Goal: Information Seeking & Learning: Obtain resource

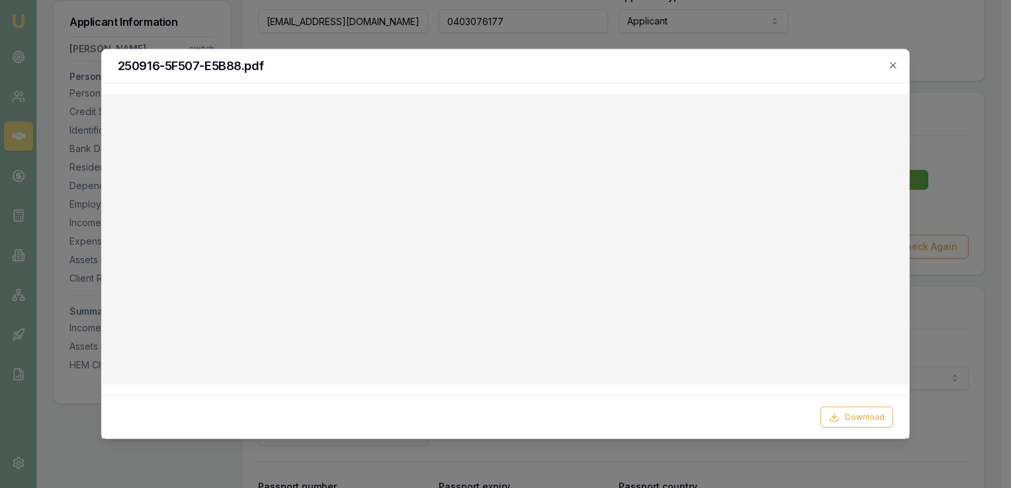
scroll to position [397, 0]
drag, startPoint x: 894, startPoint y: 63, endPoint x: 889, endPoint y: 69, distance: 8.0
click at [894, 64] on icon "button" at bounding box center [893, 65] width 6 height 6
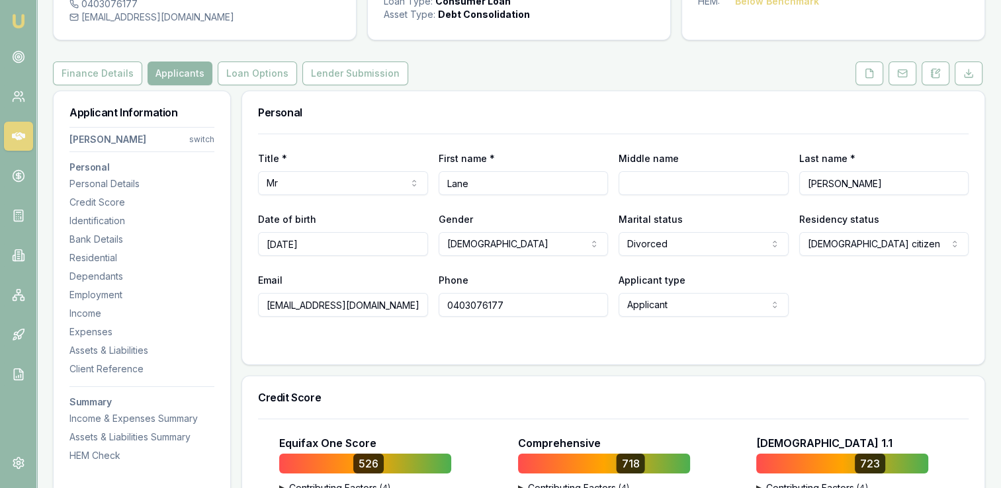
scroll to position [0, 0]
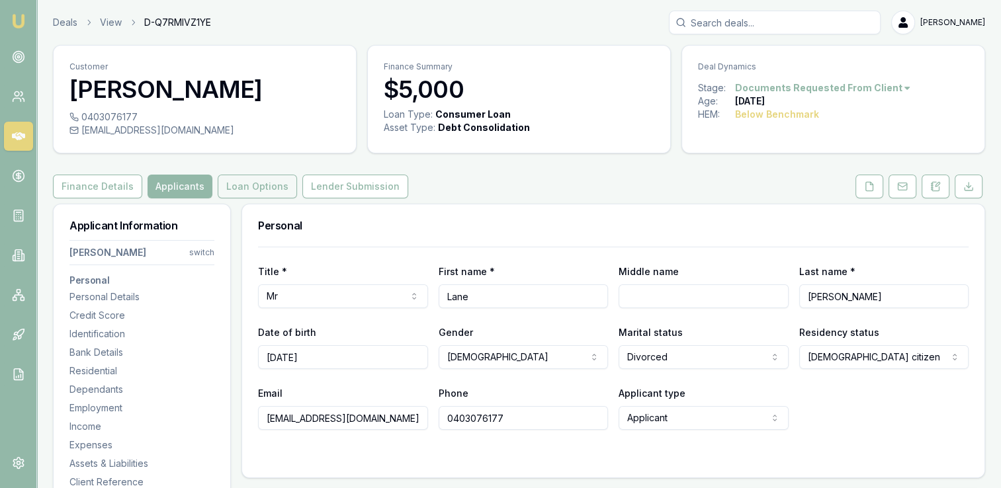
click at [245, 185] on button "Loan Options" at bounding box center [257, 187] width 79 height 24
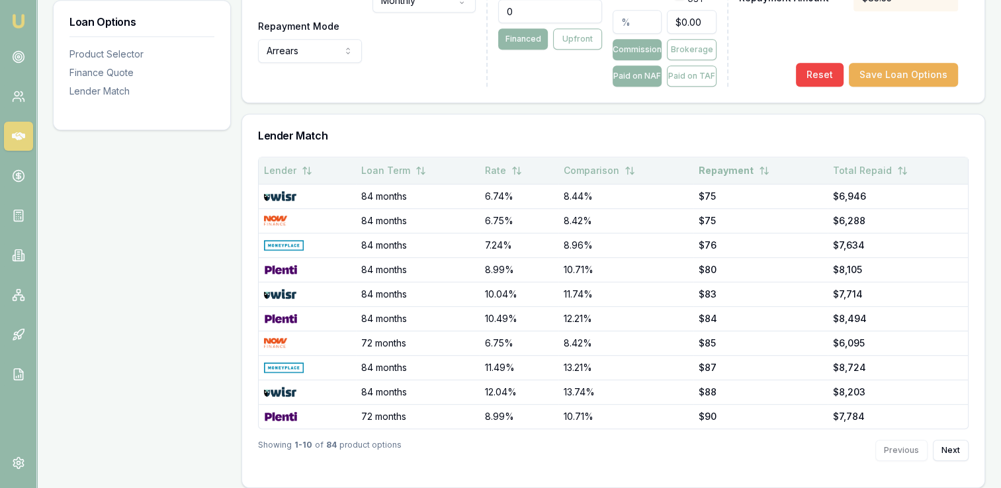
scroll to position [679, 0]
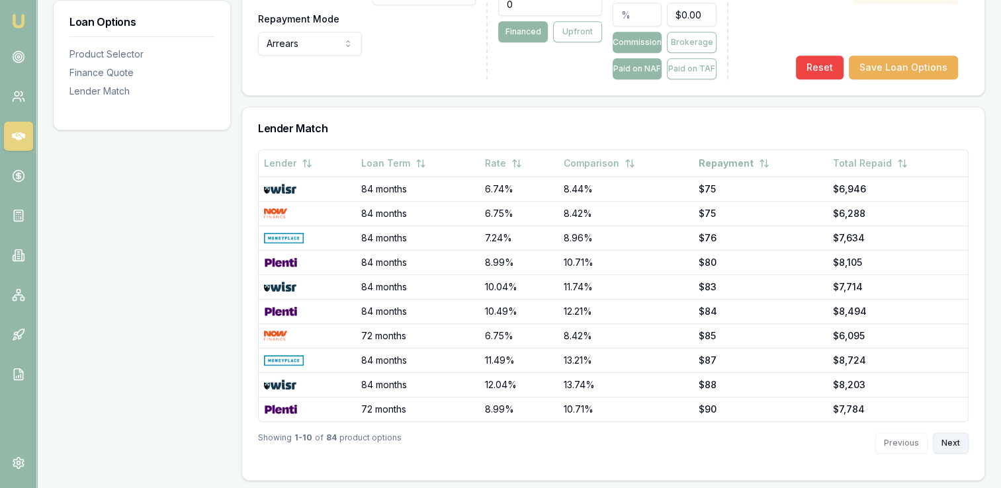
click at [953, 439] on button "Next" at bounding box center [951, 443] width 36 height 21
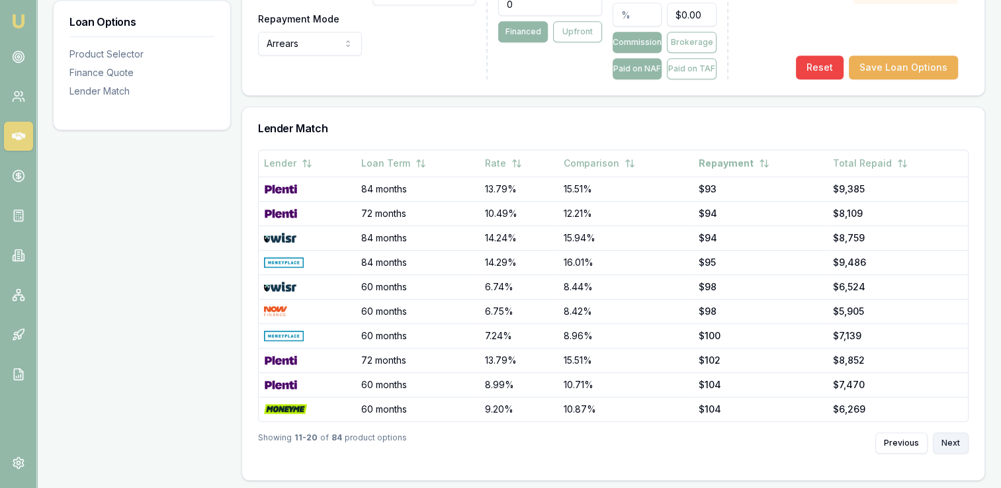
click at [953, 439] on button "Next" at bounding box center [951, 443] width 36 height 21
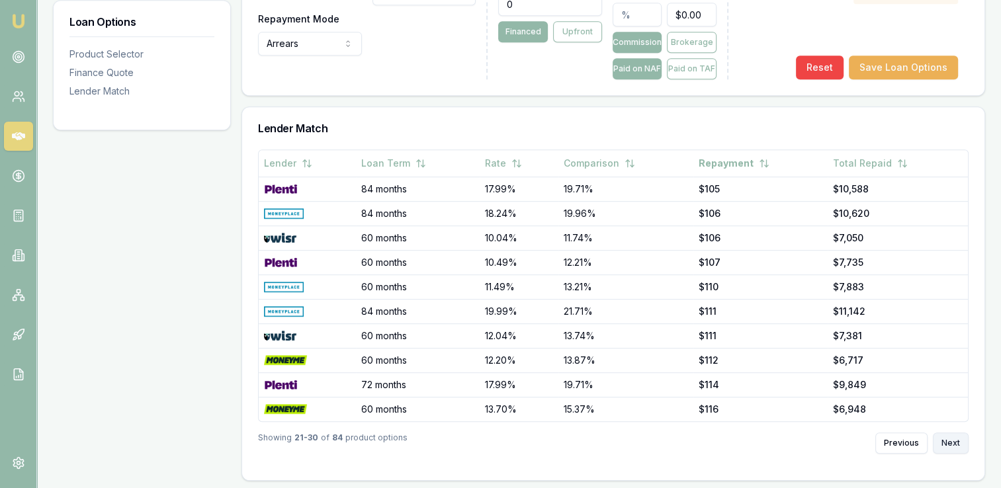
click at [953, 439] on button "Next" at bounding box center [951, 443] width 36 height 21
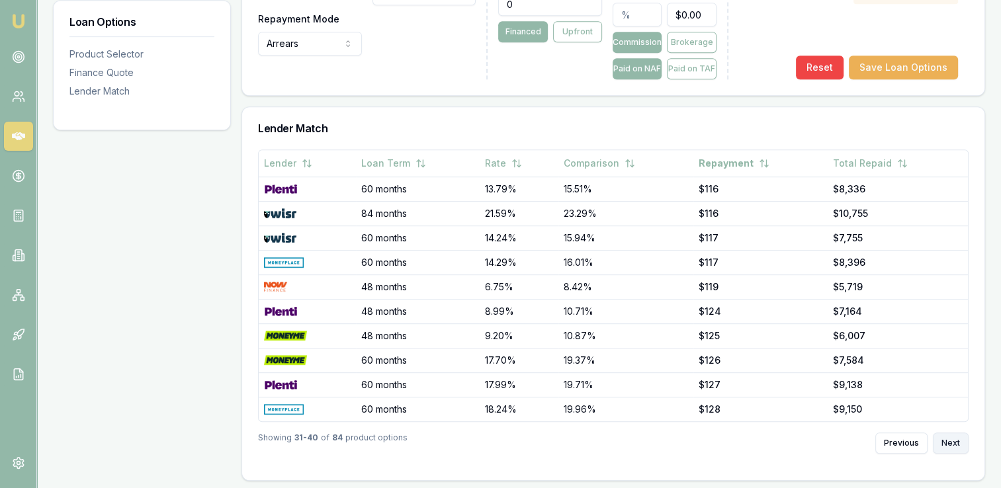
click at [953, 440] on button "Next" at bounding box center [951, 443] width 36 height 21
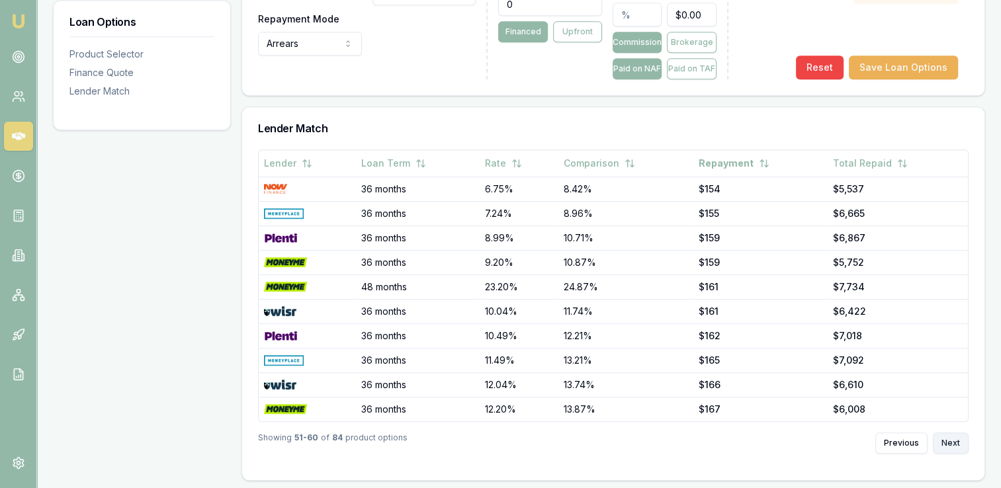
click at [953, 440] on button "Next" at bounding box center [951, 443] width 36 height 21
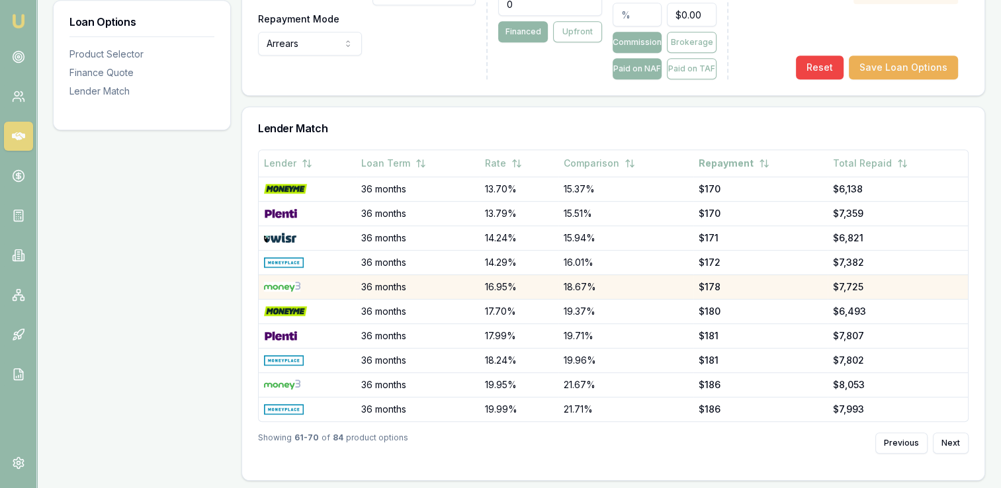
click at [278, 283] on img at bounding box center [282, 287] width 36 height 11
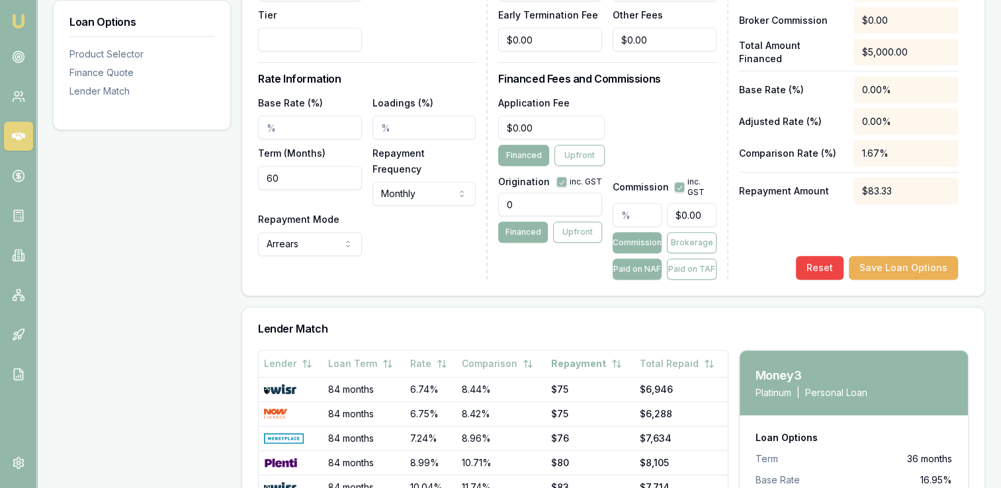
scroll to position [302, 0]
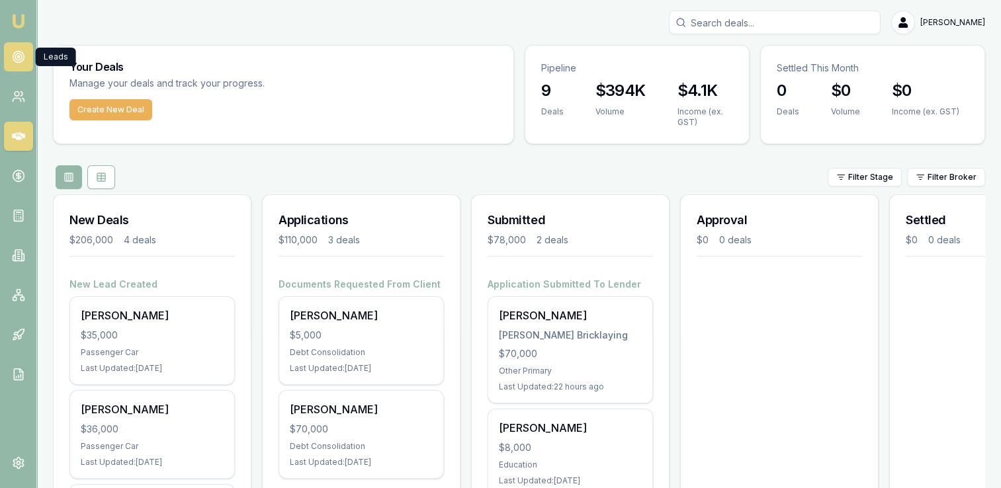
click at [14, 59] on icon at bounding box center [18, 56] width 13 height 13
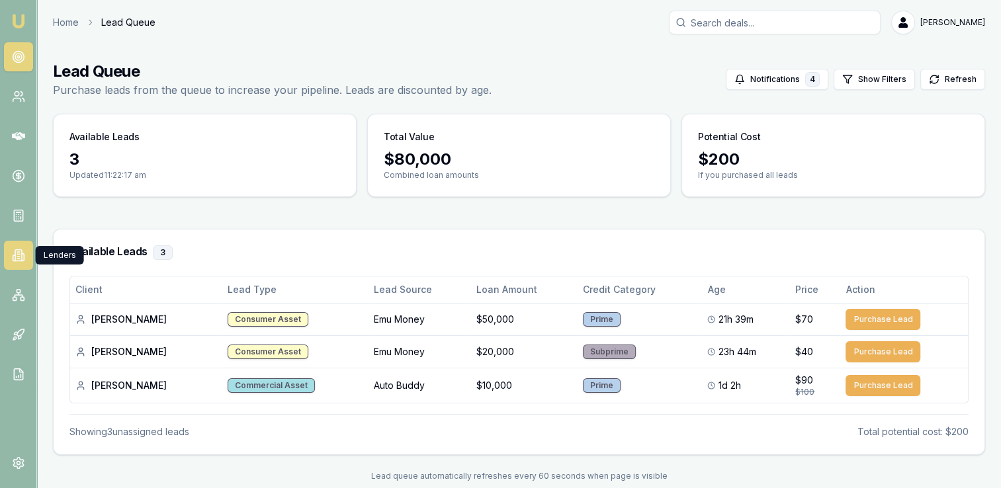
click at [15, 255] on icon at bounding box center [14, 257] width 2 height 5
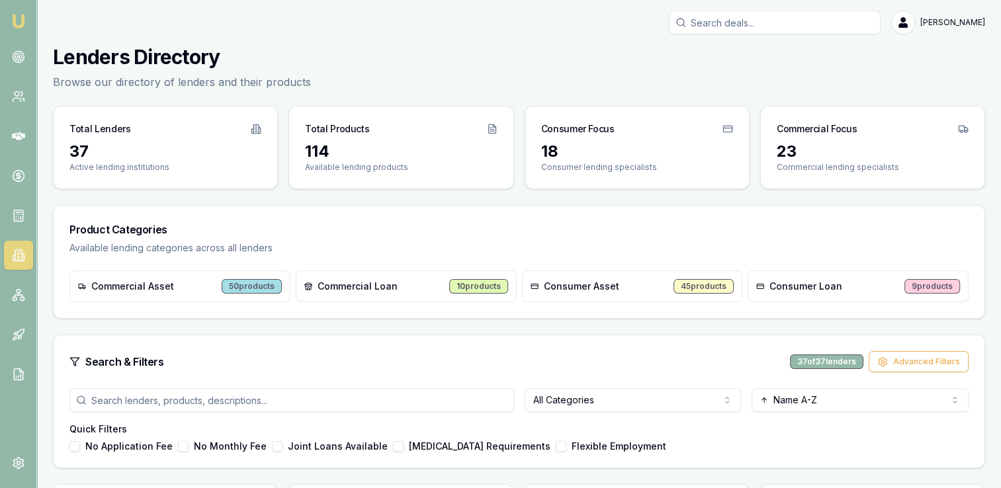
click at [269, 396] on input "search" at bounding box center [291, 400] width 445 height 24
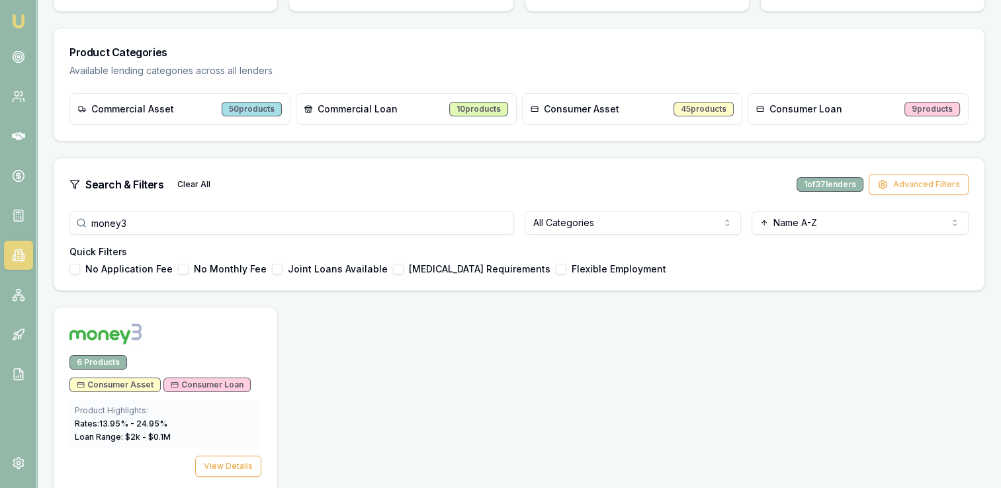
scroll to position [191, 0]
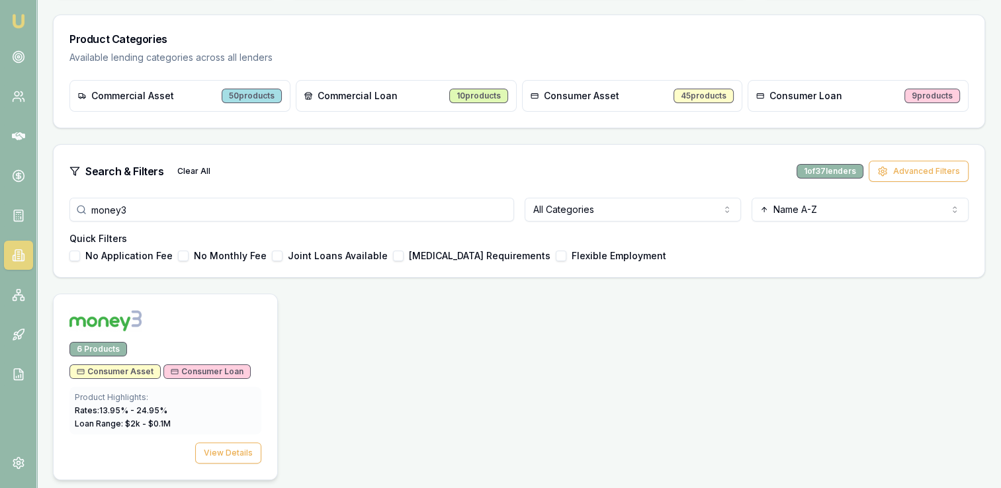
type input "money3"
click at [103, 345] on div "6 Products" at bounding box center [98, 349] width 58 height 15
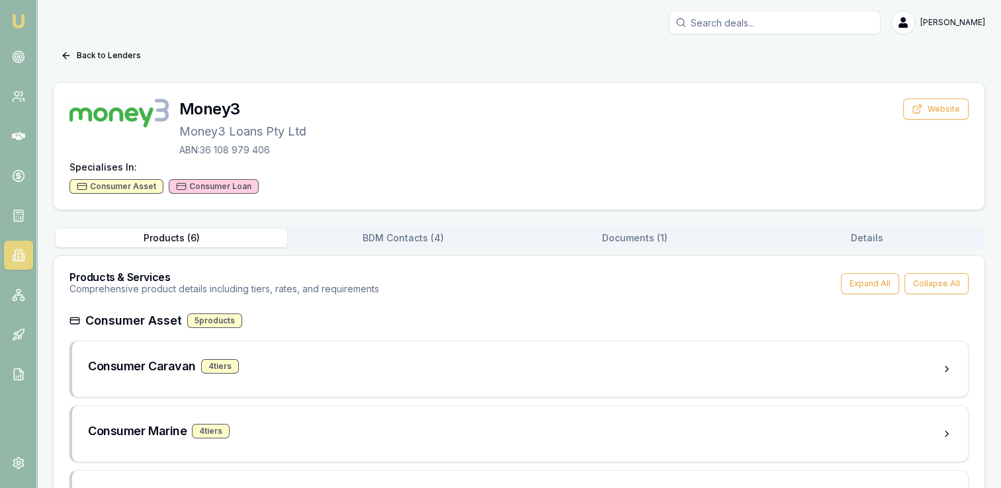
click at [222, 189] on div "Consumer Loan" at bounding box center [214, 186] width 90 height 15
click at [421, 238] on button "BDM Contacts ( 4 )" at bounding box center [403, 238] width 232 height 19
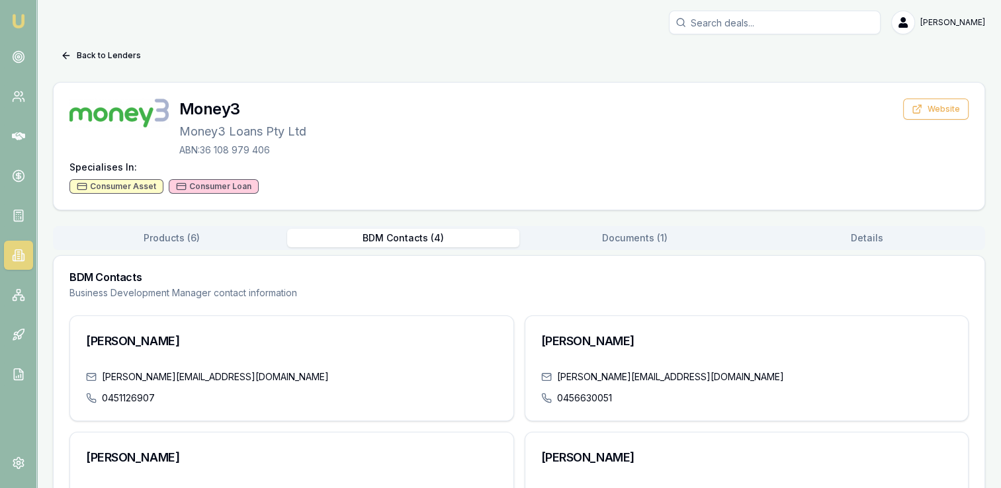
click at [614, 241] on button "Documents ( 1 )" at bounding box center [635, 238] width 232 height 19
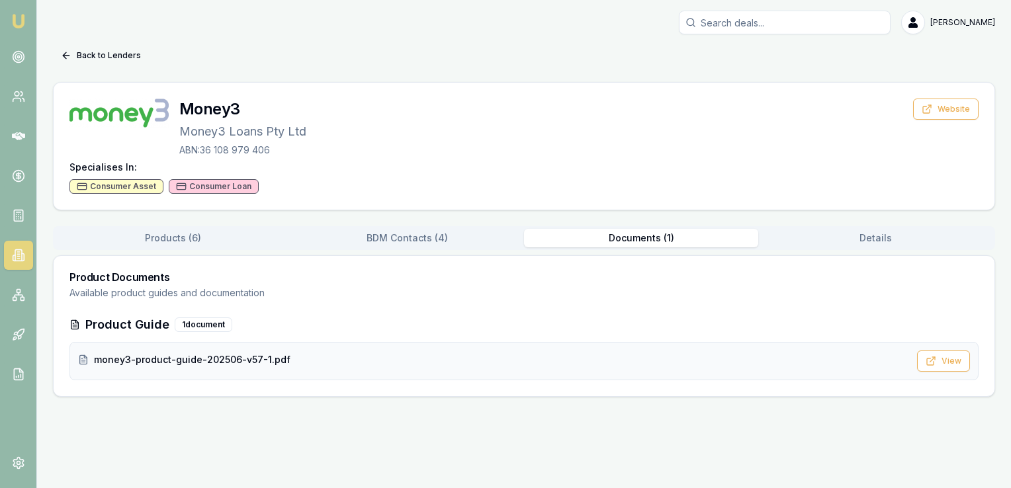
click at [176, 357] on span "money3-product-guide-202506-v57-1.pdf" at bounding box center [192, 359] width 196 height 13
click at [931, 354] on button "View" at bounding box center [943, 361] width 53 height 21
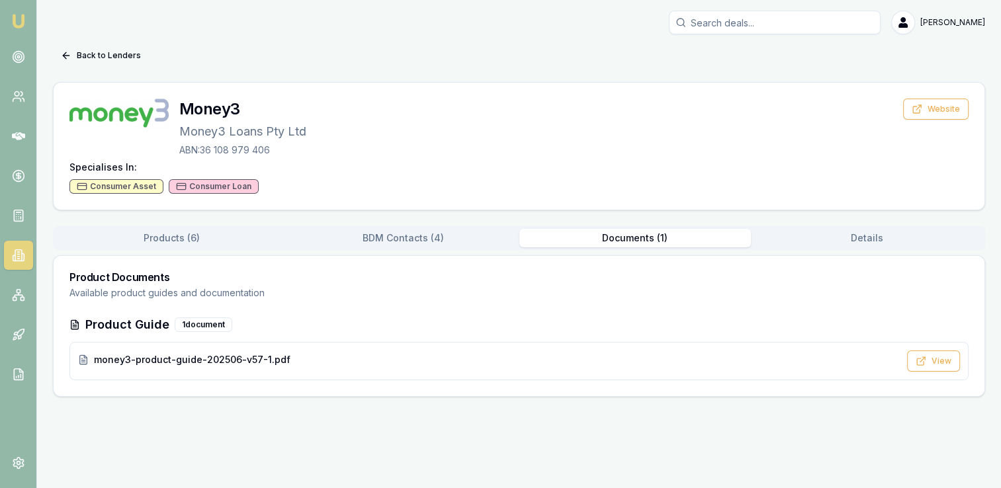
click at [167, 234] on button "Products ( 6 )" at bounding box center [172, 238] width 232 height 19
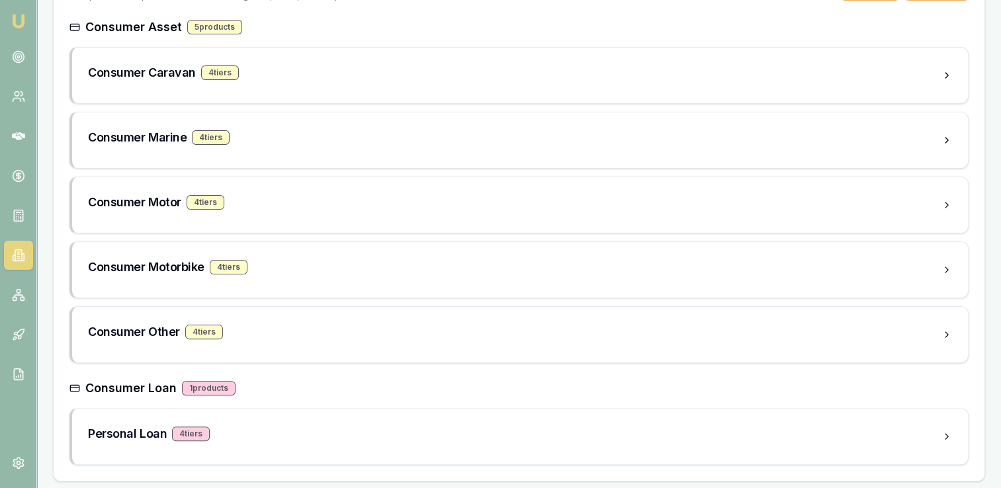
scroll to position [295, 0]
click at [183, 427] on div "4 tier s" at bounding box center [191, 432] width 38 height 15
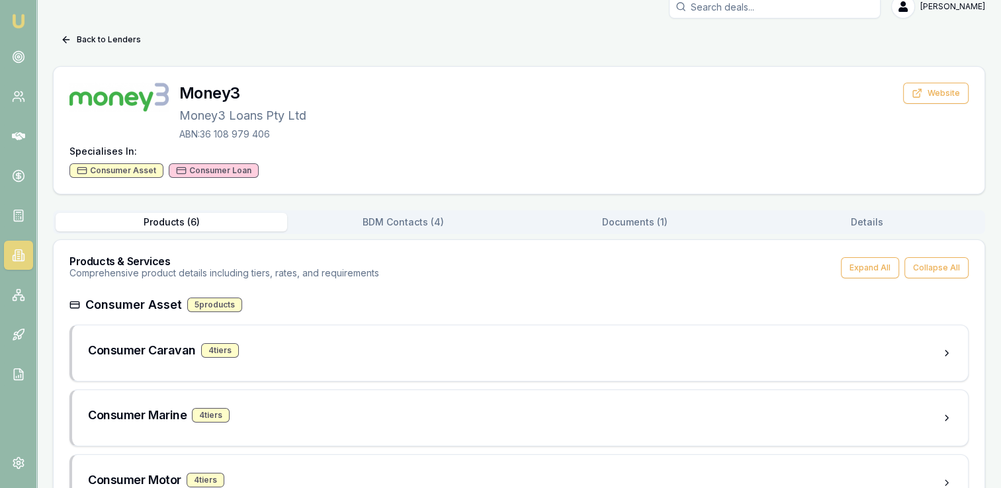
scroll to position [0, 0]
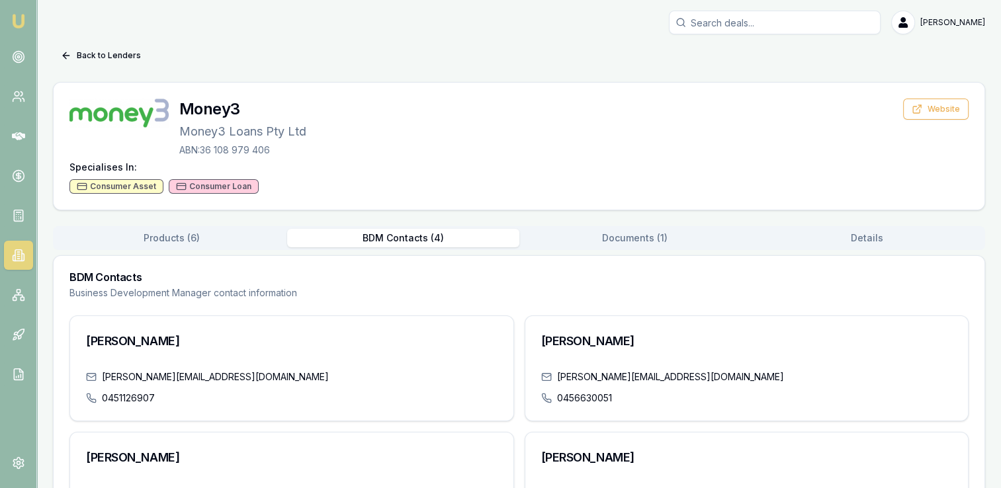
click at [393, 239] on button "BDM Contacts ( 4 )" at bounding box center [403, 238] width 232 height 19
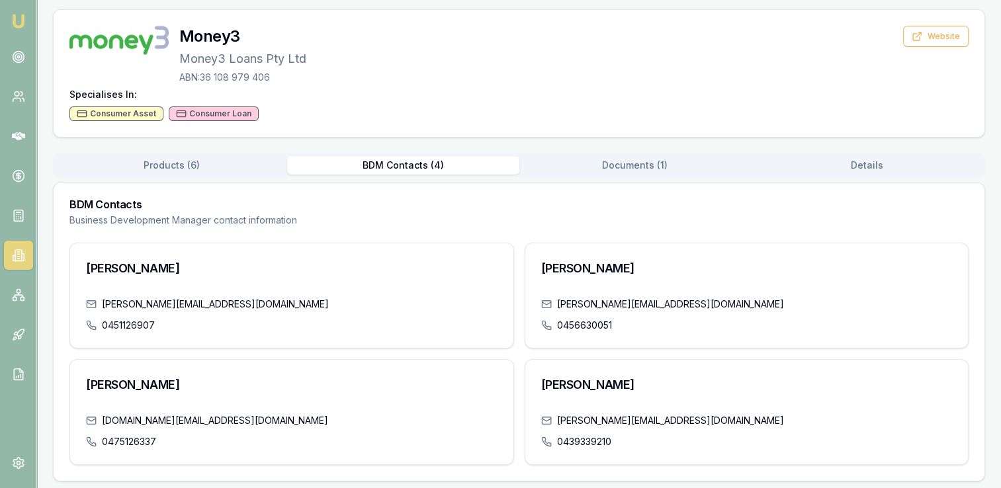
scroll to position [75, 0]
